Goal: Transaction & Acquisition: Purchase product/service

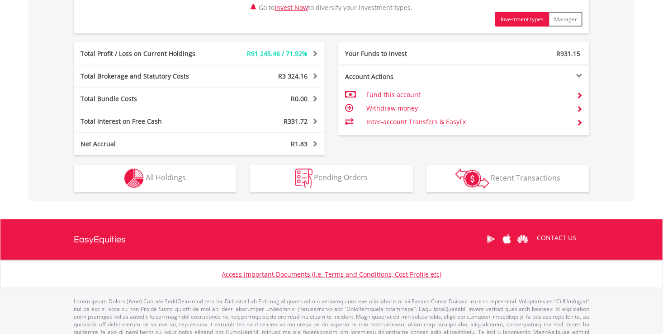
scroll to position [483, 0]
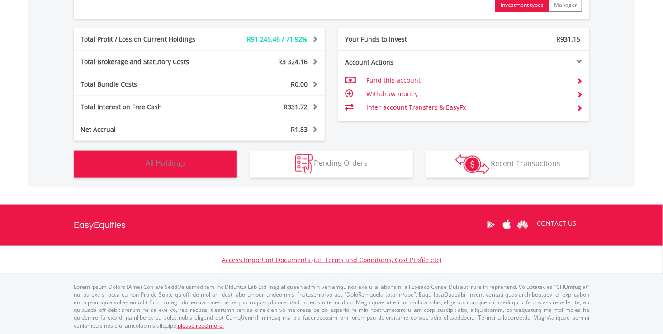
click at [185, 165] on span "All Holdings" at bounding box center [166, 164] width 40 height 10
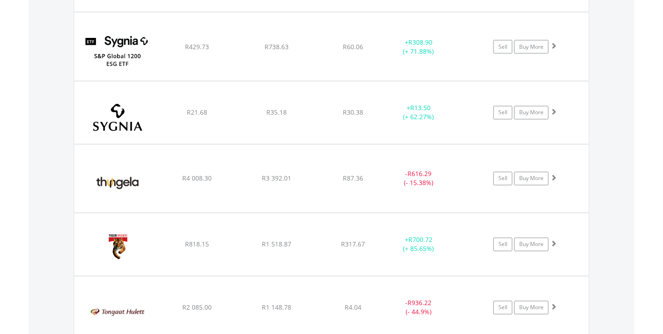
scroll to position [5705, 0]
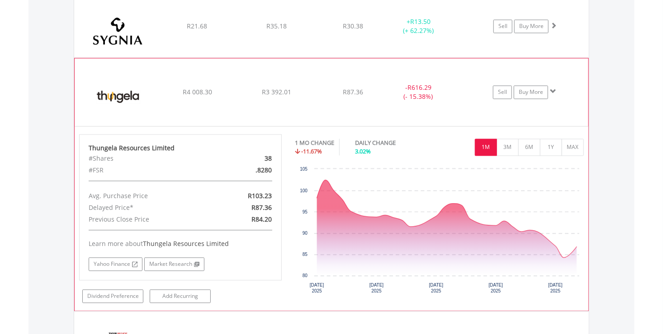
scroll to position [5795, 0]
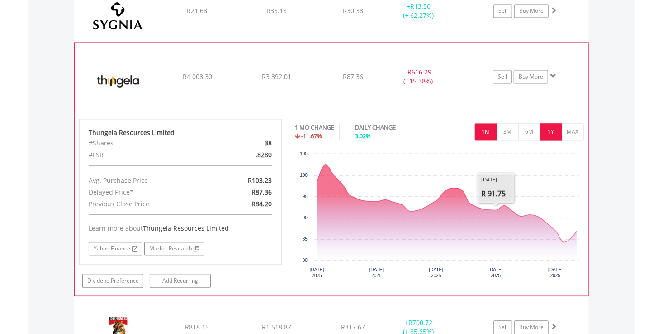
click at [557, 124] on button "1Y" at bounding box center [551, 132] width 22 height 17
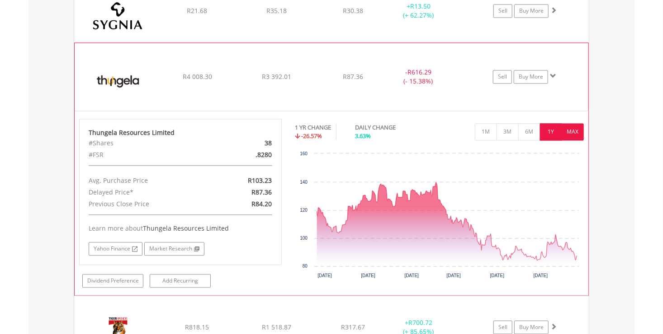
click at [574, 124] on button "MAX" at bounding box center [572, 132] width 22 height 17
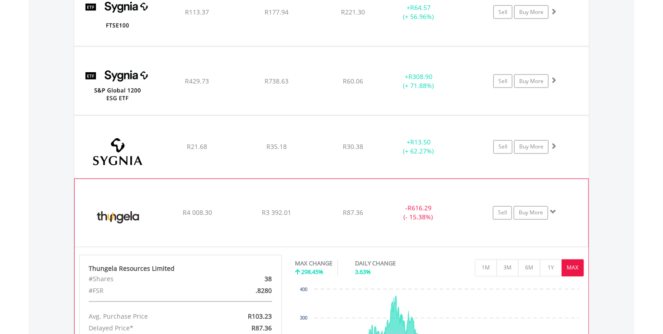
scroll to position [5660, 0]
click at [533, 206] on link "Buy More" at bounding box center [530, 213] width 34 height 14
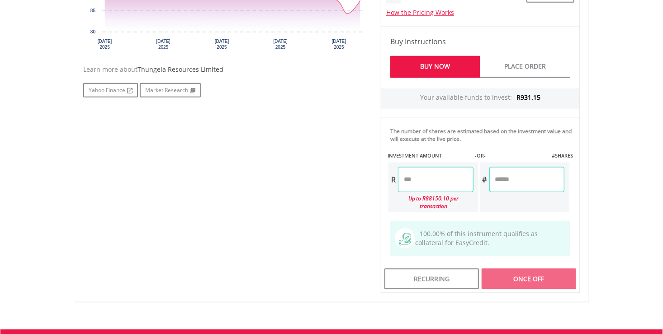
scroll to position [407, 0]
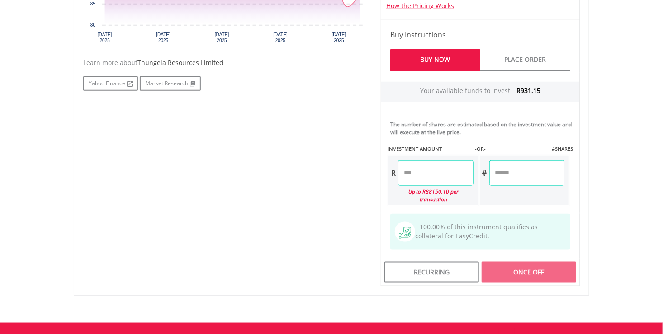
click at [421, 171] on input "number" at bounding box center [435, 172] width 75 height 25
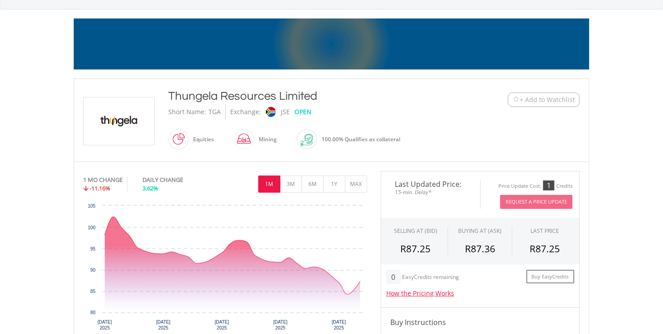
scroll to position [45, 0]
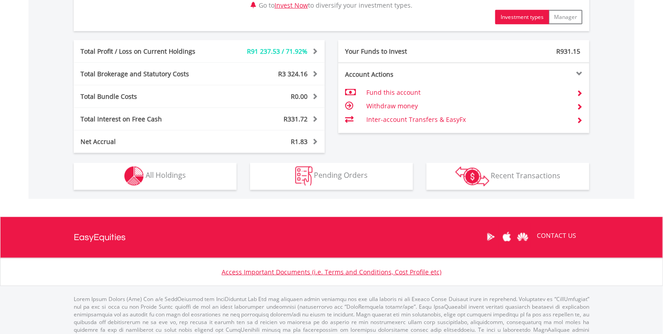
scroll to position [478, 0]
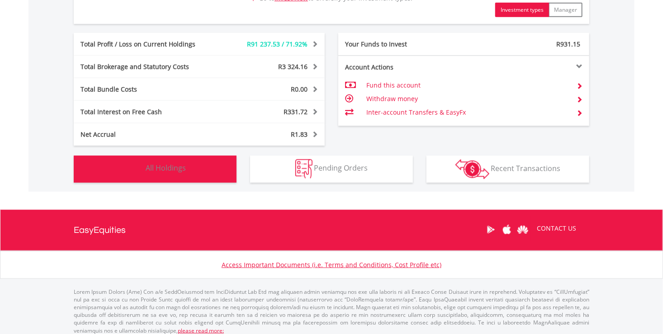
click at [177, 170] on span "All Holdings" at bounding box center [166, 169] width 40 height 10
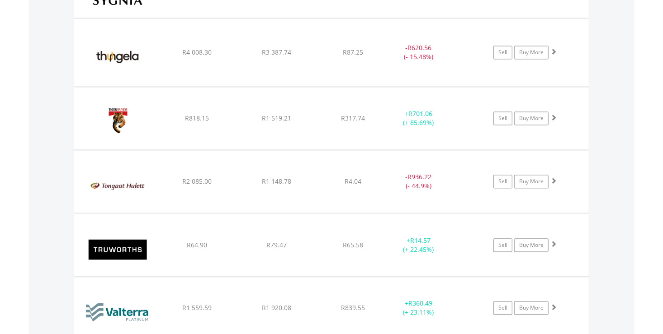
scroll to position [5721, 0]
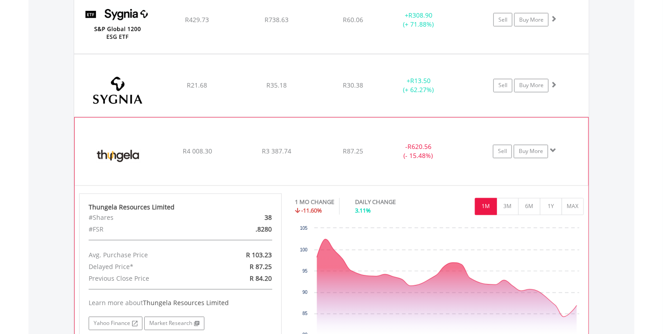
scroll to position [5766, 0]
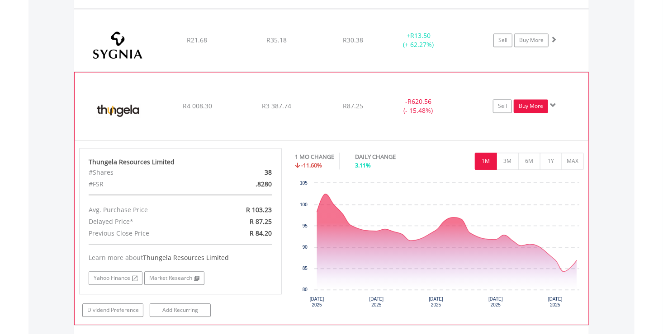
click at [532, 100] on link "Buy More" at bounding box center [530, 107] width 34 height 14
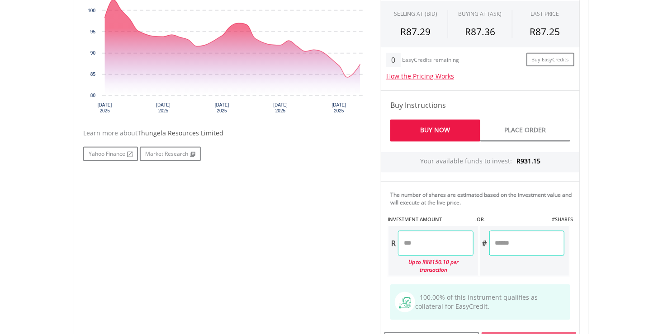
scroll to position [316, 0]
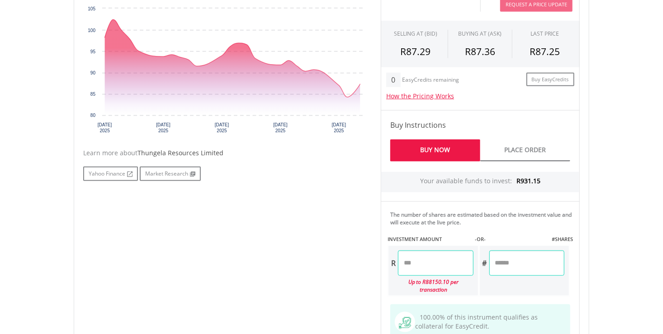
click at [424, 261] on input "number" at bounding box center [435, 263] width 75 height 25
click at [278, 244] on div "No chart available. 1 MO CHANGE -11.16% DAILY CHANGE 3.62% 1M 3M 6M 1Y MAX Char…" at bounding box center [331, 175] width 510 height 403
type input "******"
type input "*******"
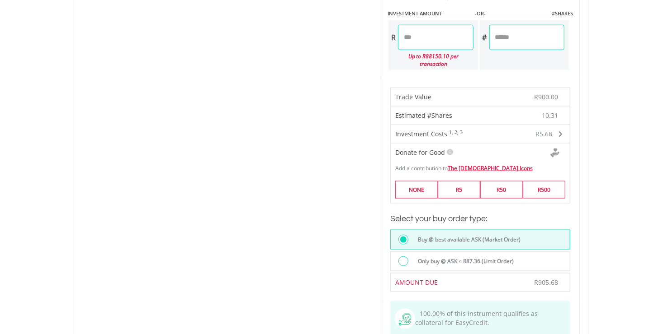
scroll to position [588, 0]
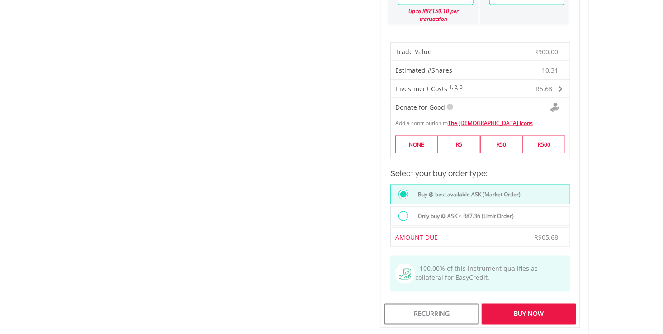
click at [519, 307] on div "Buy Now" at bounding box center [528, 314] width 94 height 21
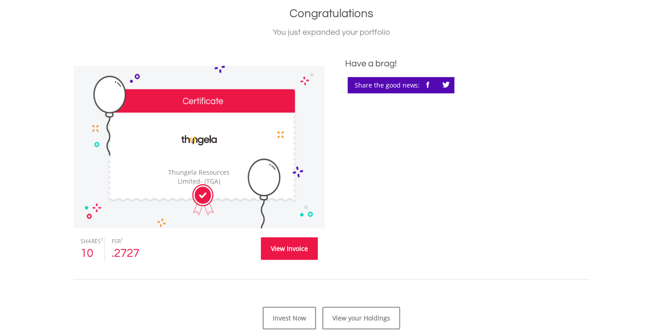
scroll to position [226, 0]
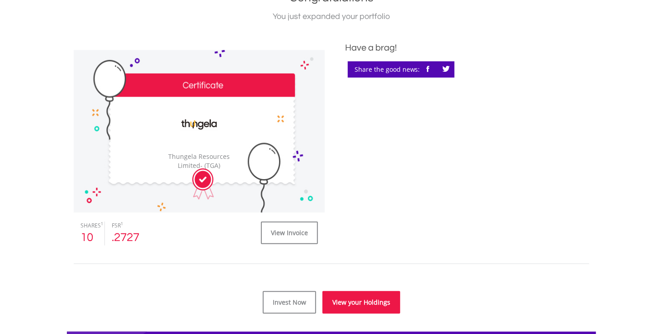
click at [349, 306] on link "View your Holdings" at bounding box center [361, 303] width 78 height 23
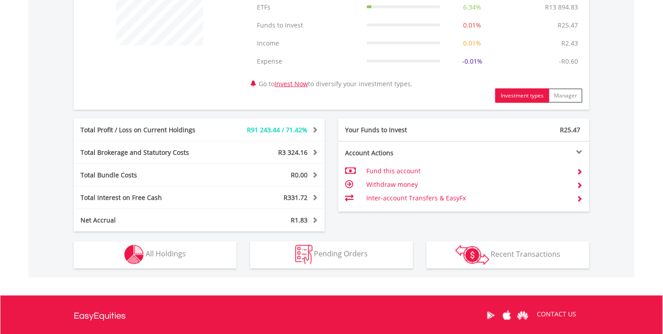
scroll to position [483, 0]
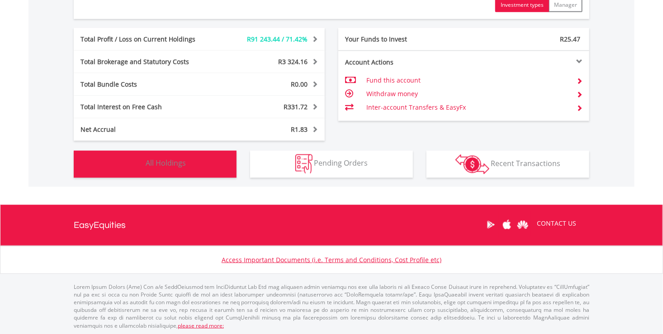
click at [160, 172] on button "Holdings All Holdings" at bounding box center [155, 164] width 163 height 27
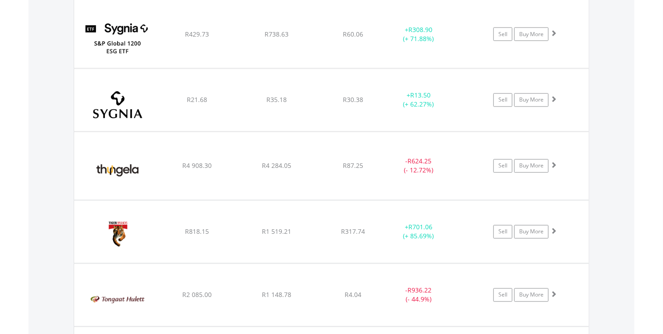
scroll to position [5705, 0]
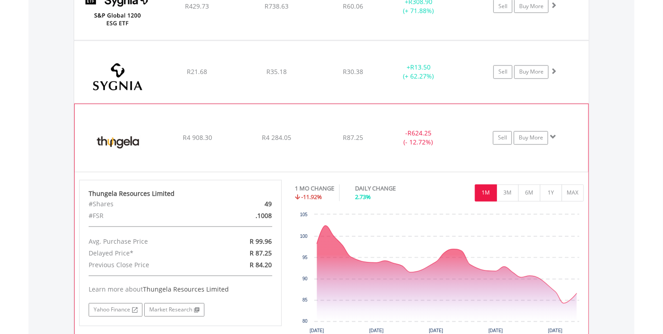
scroll to position [5750, 0]
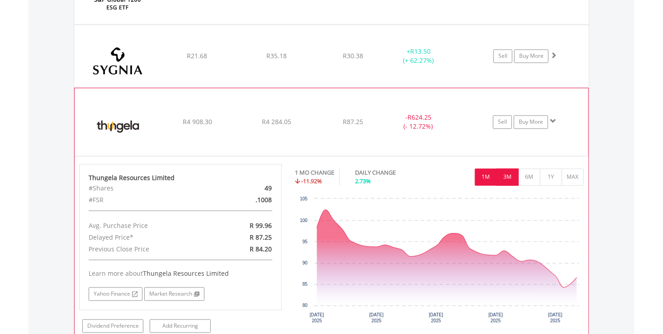
click at [507, 169] on button "3M" at bounding box center [507, 177] width 22 height 17
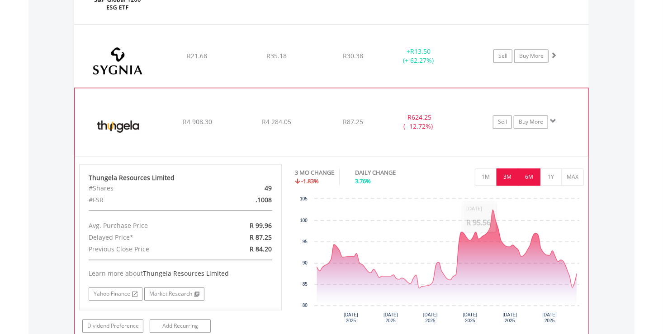
click at [527, 169] on button "6M" at bounding box center [529, 177] width 22 height 17
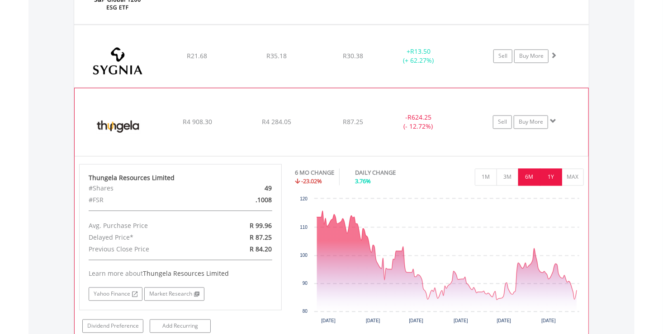
click at [550, 169] on button "1Y" at bounding box center [551, 177] width 22 height 17
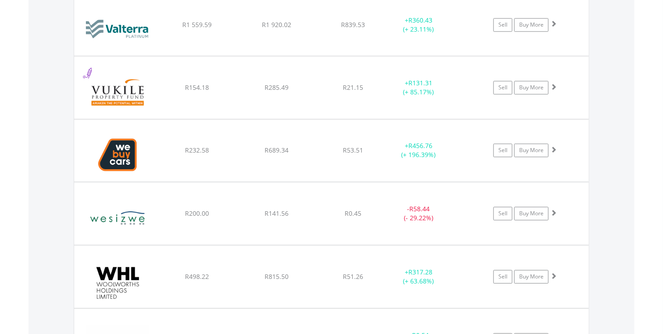
scroll to position [6157, 0]
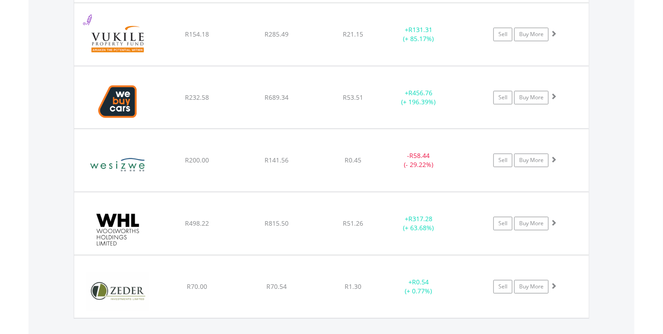
scroll to position [87, 172]
